Goal: Transaction & Acquisition: Purchase product/service

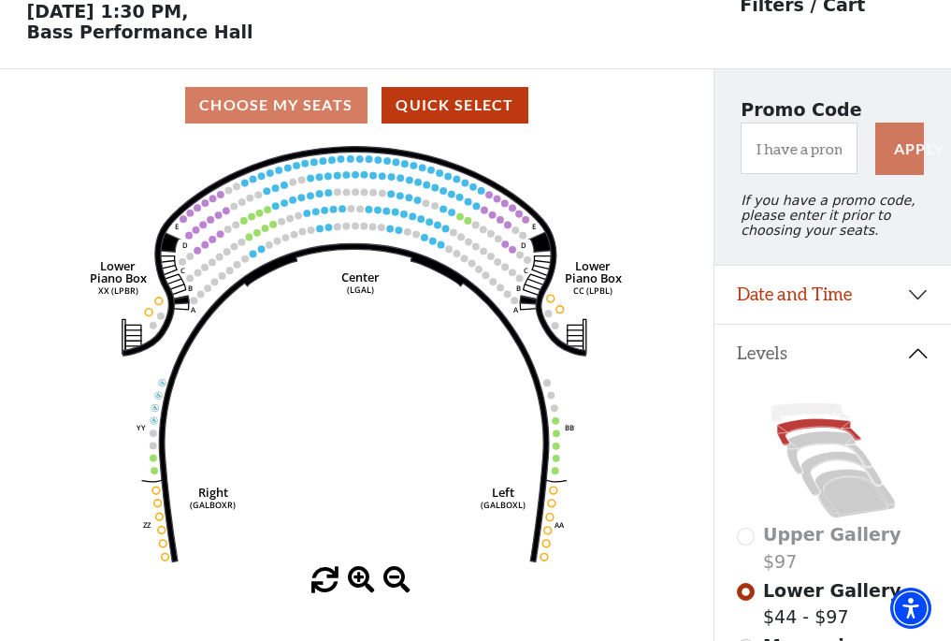
scroll to position [87, 0]
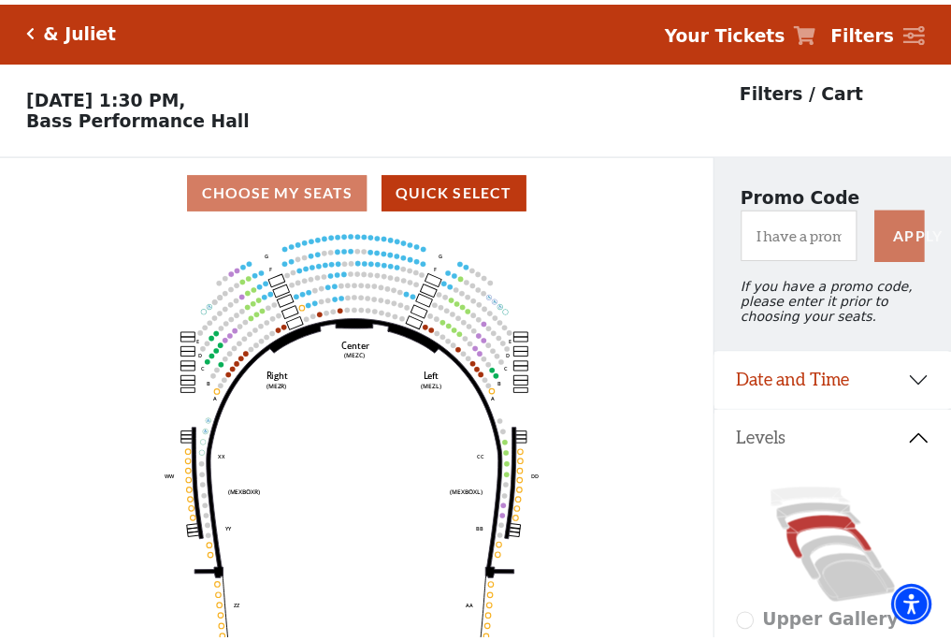
scroll to position [87, 0]
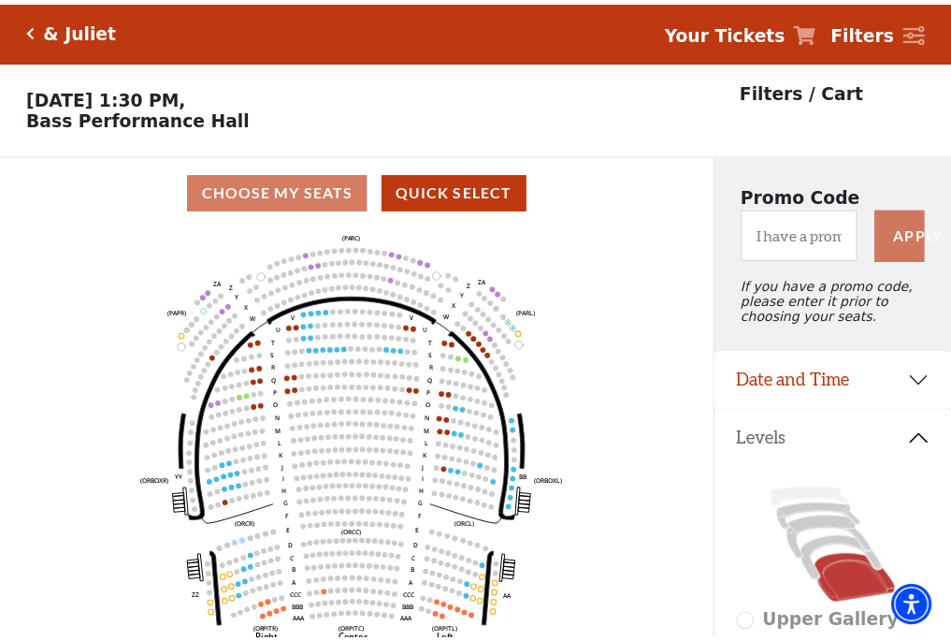
scroll to position [87, 0]
